Goal: Task Accomplishment & Management: Complete application form

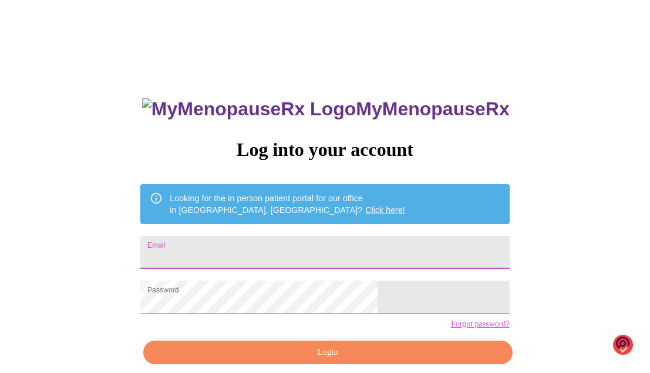
click at [223, 247] on input "Email" at bounding box center [324, 252] width 369 height 33
type input "[EMAIL_ADDRESS][DOMAIN_NAME]"
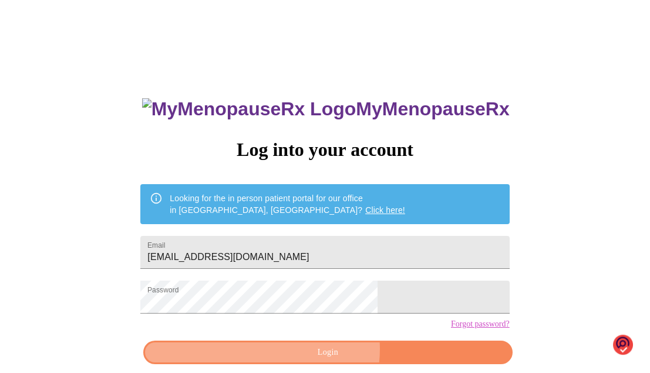
click at [327, 360] on span "Login" at bounding box center [328, 352] width 342 height 15
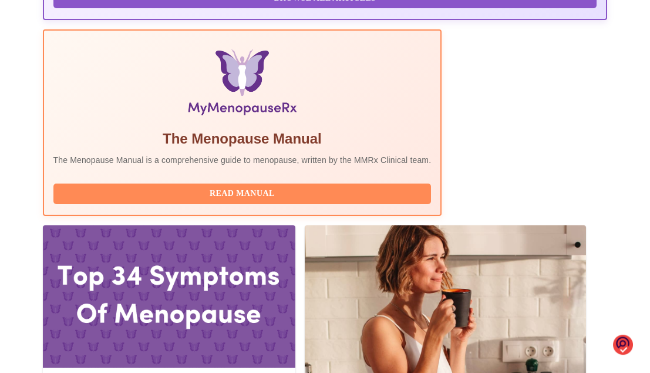
scroll to position [365, 0]
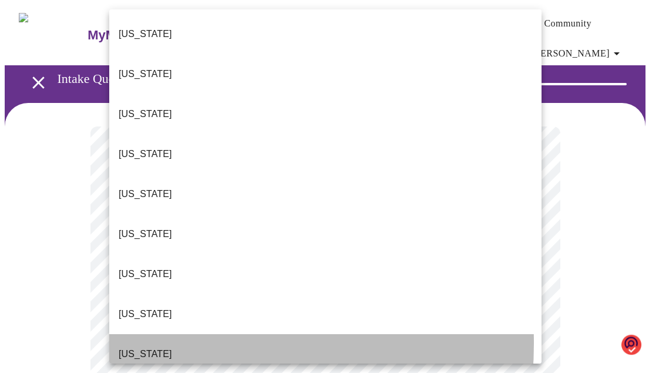
click at [137, 347] on p "[US_STATE]" at bounding box center [145, 354] width 53 height 14
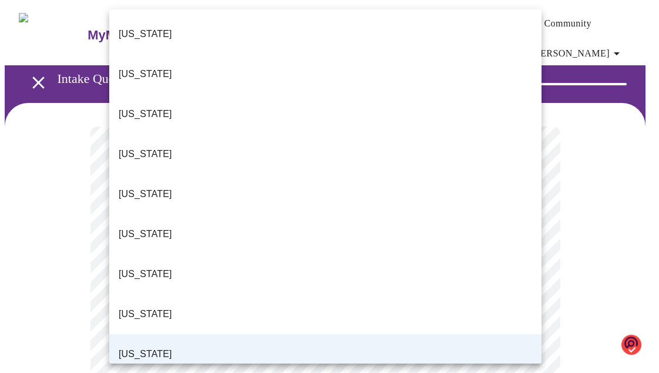
click at [586, 173] on div at bounding box center [329, 186] width 659 height 373
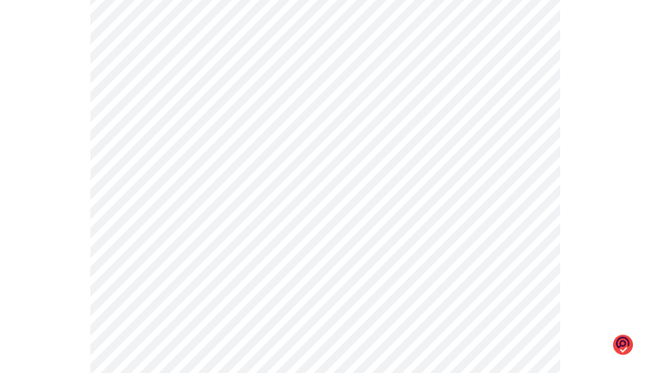
scroll to position [155, 0]
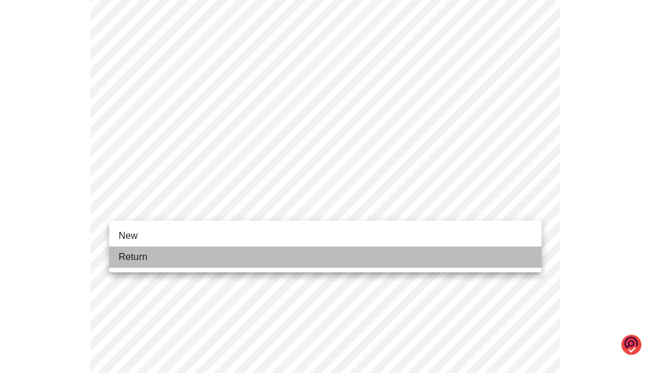
click at [129, 256] on span "Return" at bounding box center [133, 257] width 29 height 14
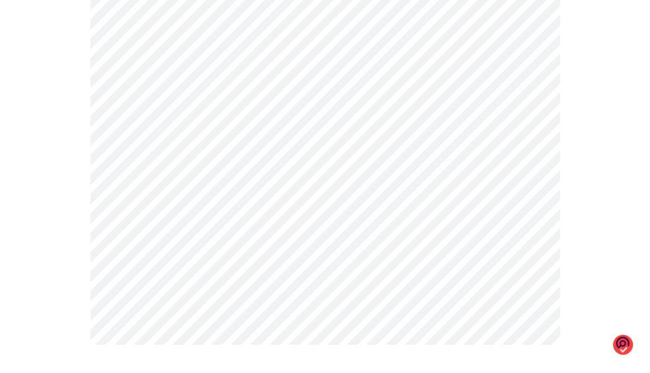
scroll to position [0, 0]
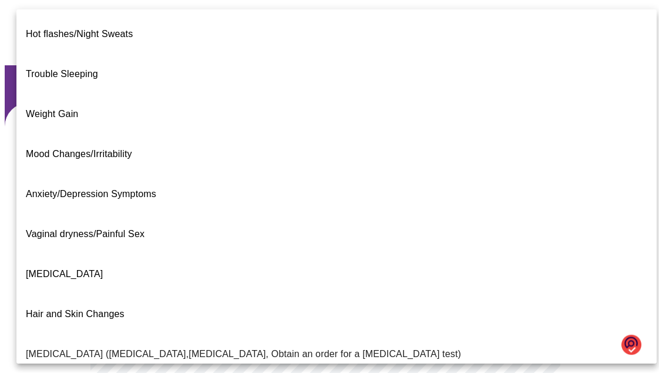
click at [530, 260] on body "MyMenopauseRx Appointments Messaging Labs Uploads Medications Community Refer a…" at bounding box center [330, 366] width 650 height 723
click at [61, 69] on span "Trouble Sleeping" at bounding box center [62, 74] width 72 height 10
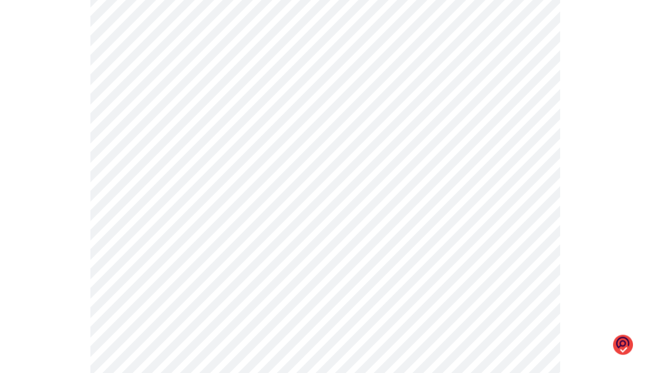
scroll to position [290, 0]
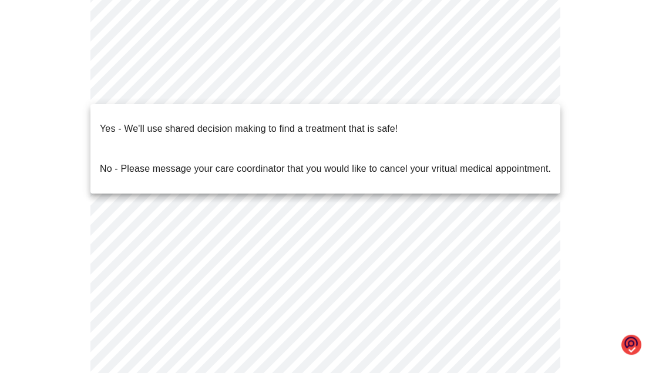
click at [529, 86] on body "MyMenopauseRx Appointments Messaging Labs Uploads Medications Community Refer a…" at bounding box center [330, 73] width 650 height 716
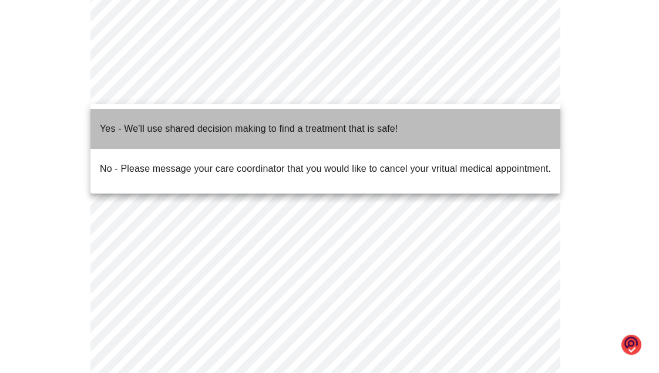
click at [320, 122] on p "Yes - We'll use shared decision making to find a treatment that is safe!" at bounding box center [249, 129] width 298 height 14
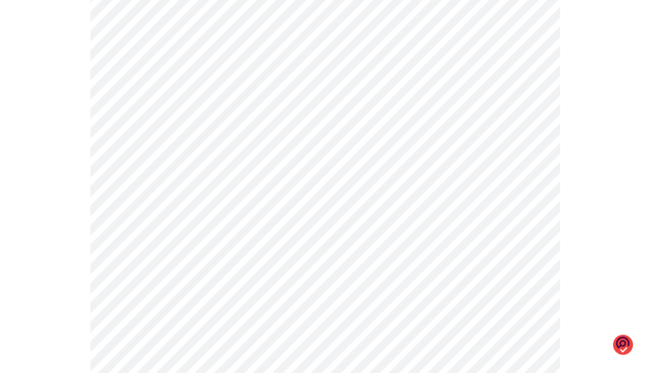
scroll to position [0, 0]
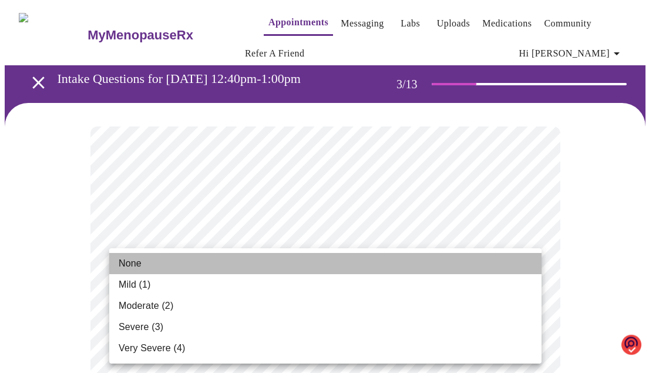
click at [129, 263] on span "None" at bounding box center [130, 263] width 23 height 14
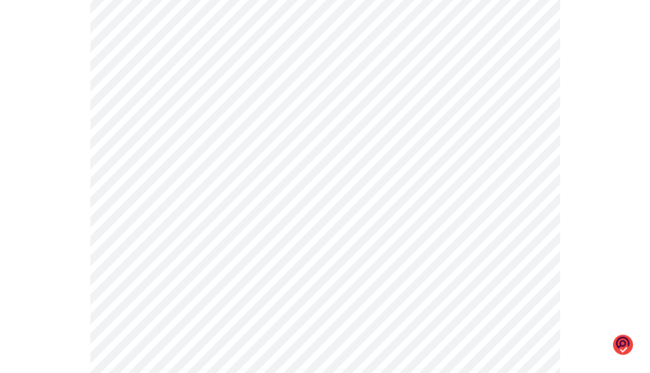
scroll to position [229, 0]
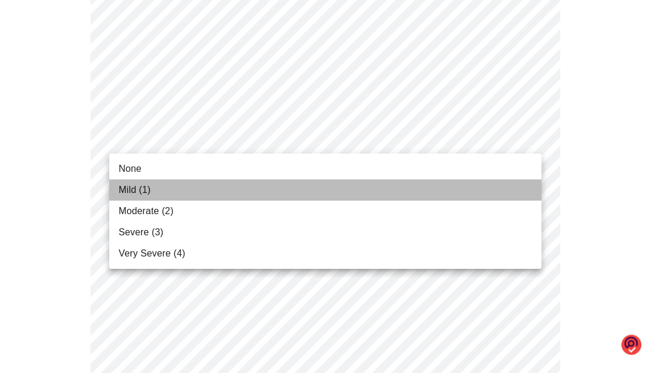
click at [128, 187] on span "Mild (1)" at bounding box center [135, 190] width 32 height 14
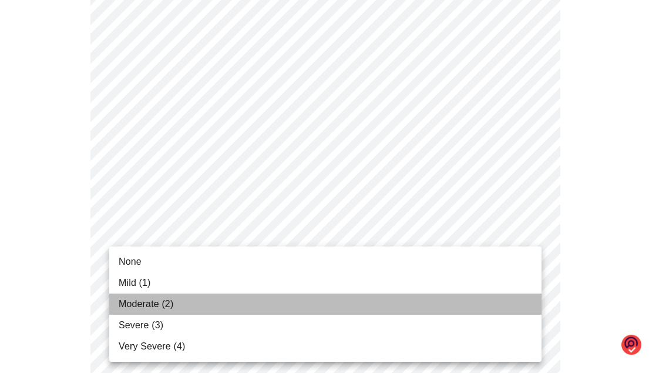
click at [131, 303] on span "Moderate (2)" at bounding box center [146, 304] width 55 height 14
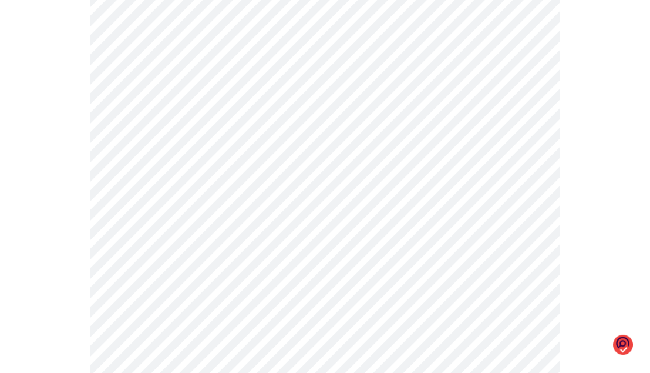
scroll to position [299, 0]
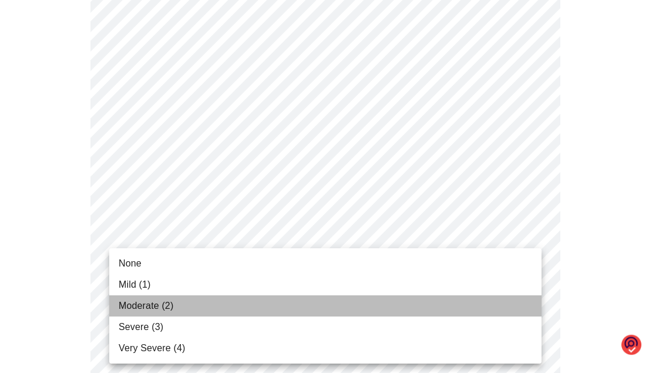
click at [125, 304] on span "Moderate (2)" at bounding box center [146, 305] width 55 height 14
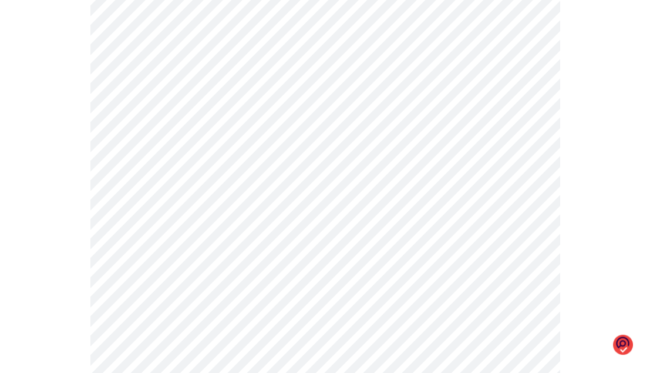
scroll to position [510, 0]
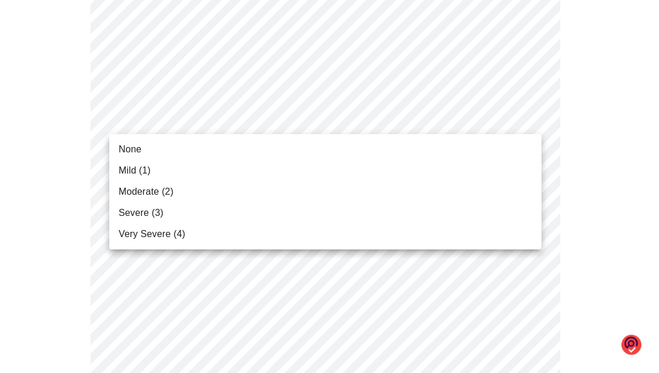
click at [532, 119] on body "MyMenopauseRx Appointments Messaging Labs Uploads Medications Community Refer a…" at bounding box center [330, 252] width 650 height 1514
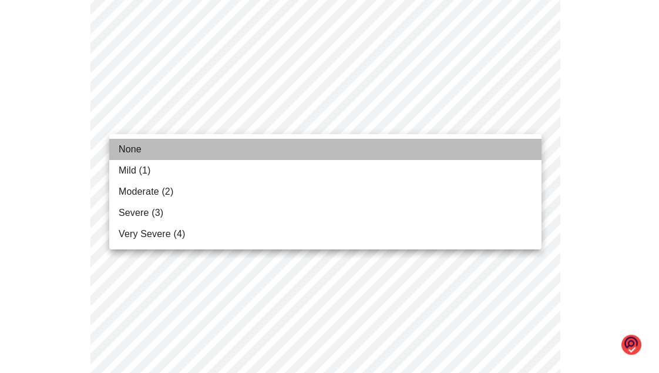
click at [133, 147] on span "None" at bounding box center [130, 149] width 23 height 14
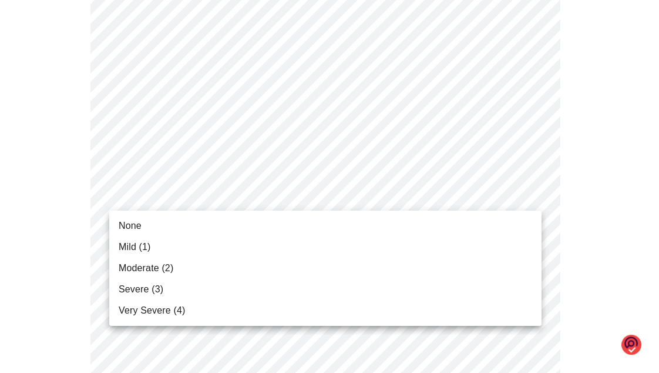
click at [531, 194] on body "MyMenopauseRx Appointments Messaging Labs Uploads Medications Community Refer a…" at bounding box center [330, 243] width 650 height 1497
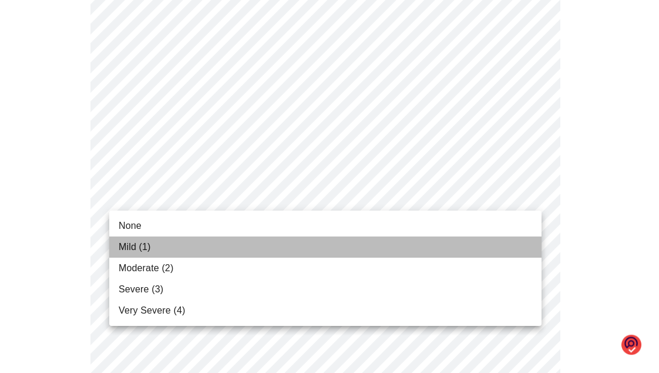
click at [126, 246] on span "Mild (1)" at bounding box center [135, 247] width 32 height 14
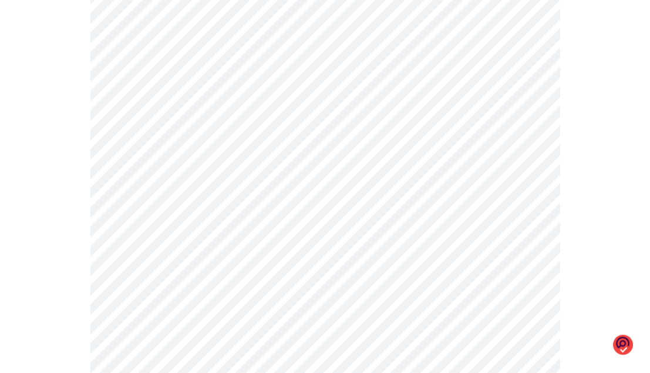
scroll to position [659, 0]
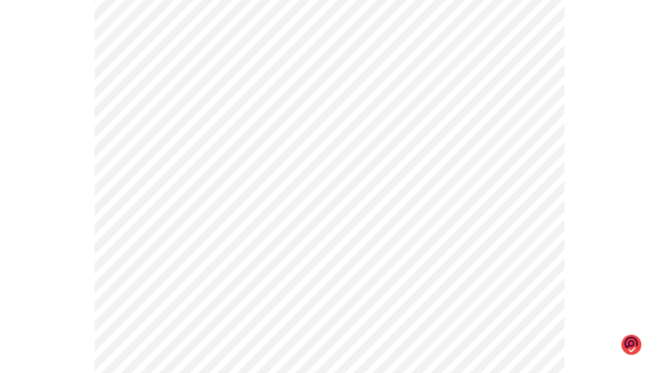
click at [529, 139] on body "MyMenopauseRx Appointments Messaging Labs Uploads Medications Community Refer a…" at bounding box center [330, 86] width 650 height 1481
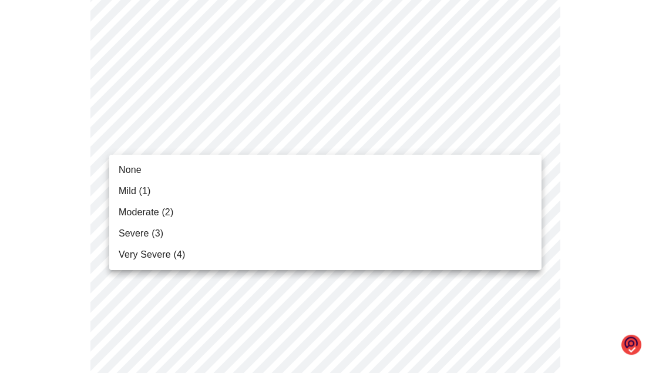
click at [131, 231] on span "Severe (3)" at bounding box center [141, 233] width 45 height 14
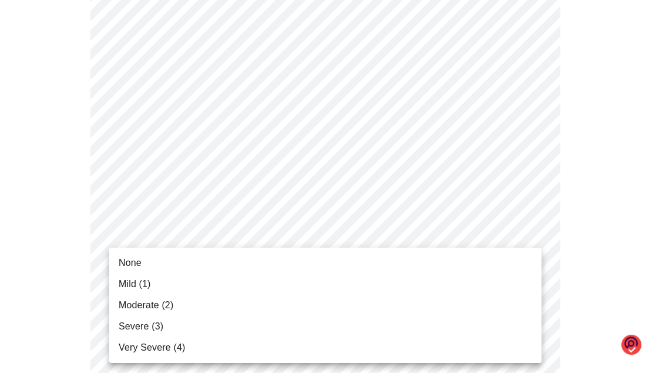
click at [531, 231] on body "MyMenopauseRx Appointments Messaging Labs Uploads Medications Community Refer a…" at bounding box center [330, 78] width 650 height 1464
click at [129, 262] on span "None" at bounding box center [130, 263] width 23 height 14
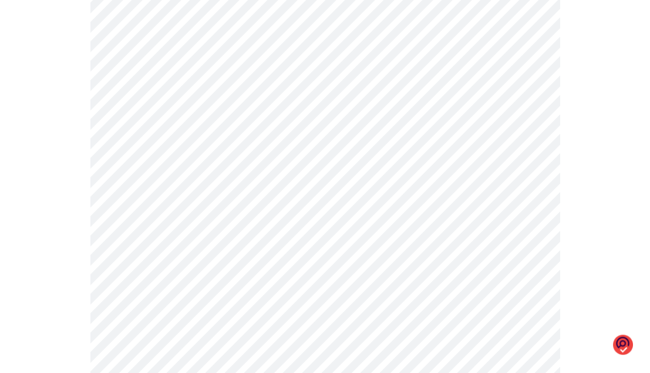
scroll to position [878, 0]
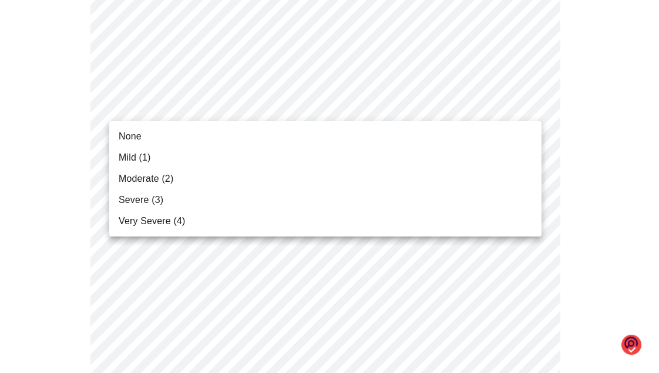
click at [127, 135] on span "None" at bounding box center [130, 136] width 23 height 14
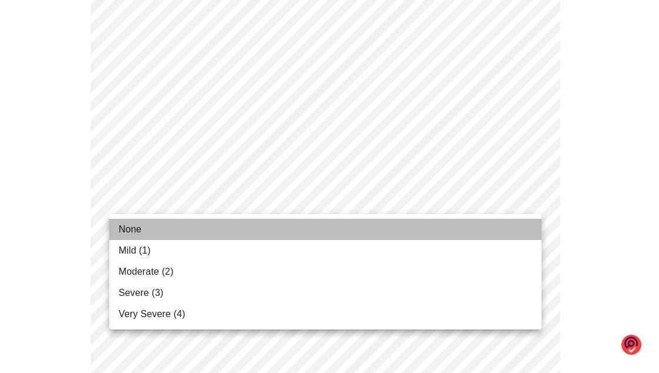
drag, startPoint x: 128, startPoint y: 227, endPoint x: 136, endPoint y: 229, distance: 7.8
click at [136, 229] on span "None" at bounding box center [130, 229] width 23 height 14
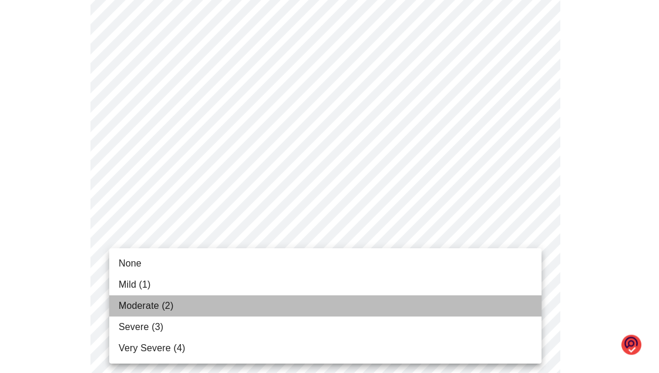
click at [127, 305] on span "Moderate (2)" at bounding box center [146, 305] width 55 height 14
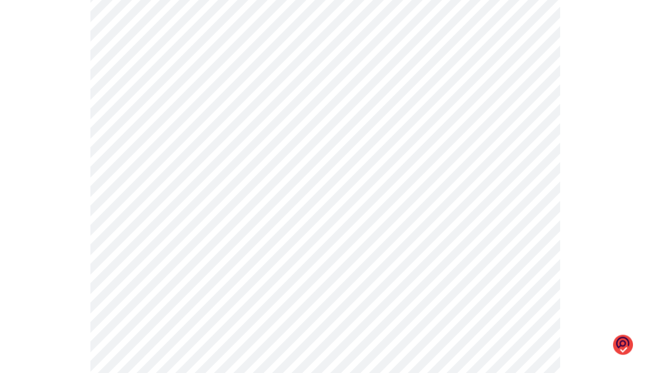
scroll to position [572, 0]
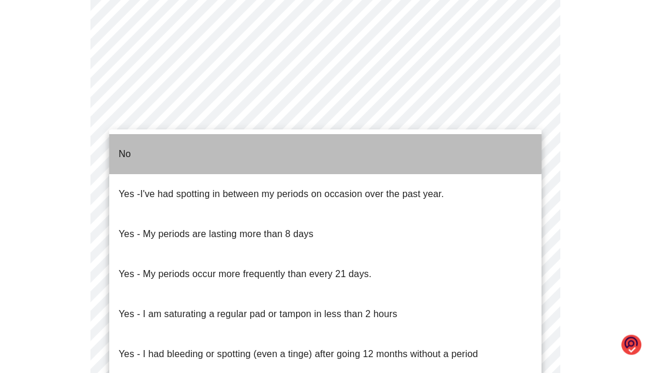
click at [123, 147] on p "No" at bounding box center [125, 154] width 12 height 14
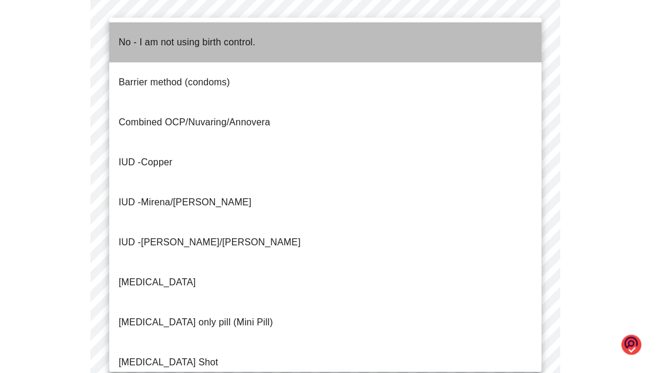
click at [124, 35] on p "No - I am not using birth control." at bounding box center [187, 42] width 137 height 14
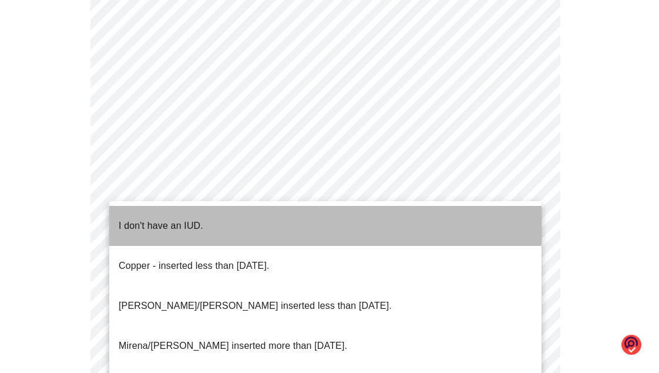
click at [173, 219] on p "I don't have an IUD." at bounding box center [161, 226] width 85 height 14
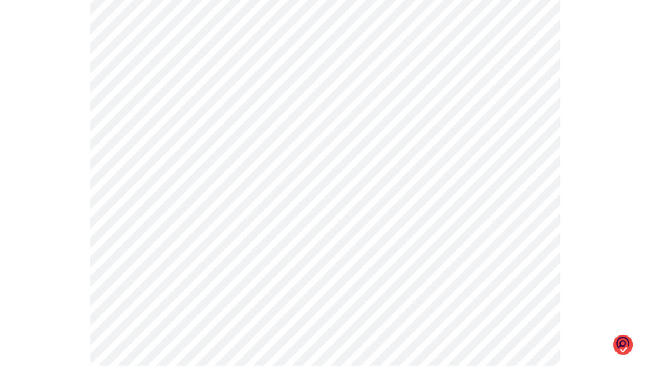
scroll to position [725, 0]
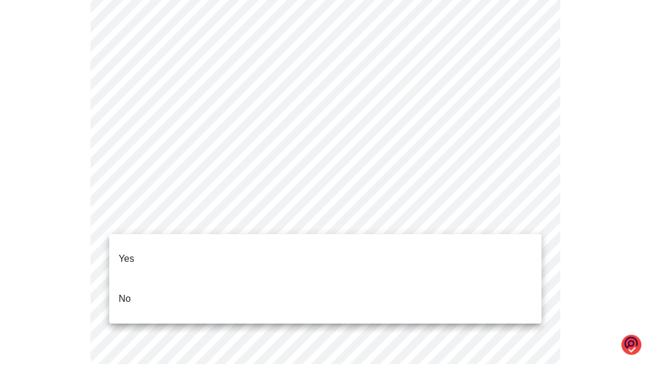
click at [121, 291] on p "No" at bounding box center [125, 298] width 12 height 14
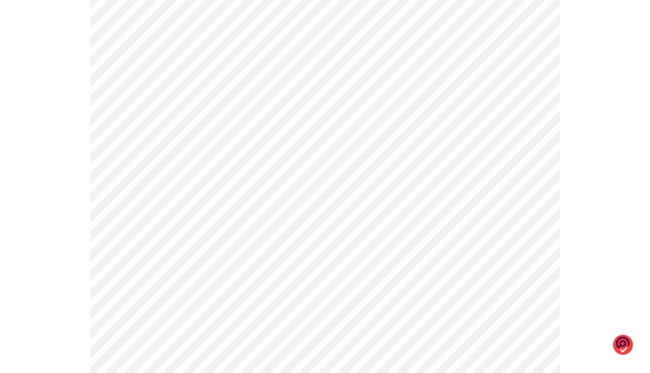
scroll to position [301, 0]
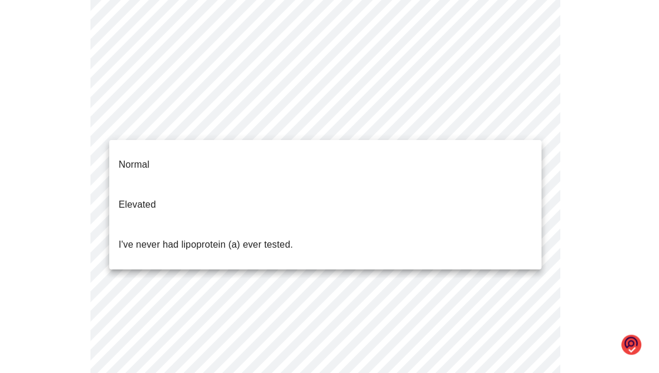
click at [530, 124] on body "MyMenopauseRx Appointments Messaging Labs Uploads Medications Community Refer a…" at bounding box center [330, 146] width 650 height 885
click at [134, 157] on p "Normal" at bounding box center [134, 164] width 31 height 14
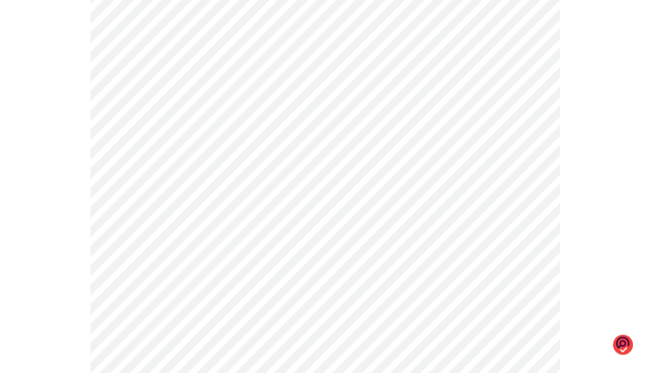
scroll to position [3125, 0]
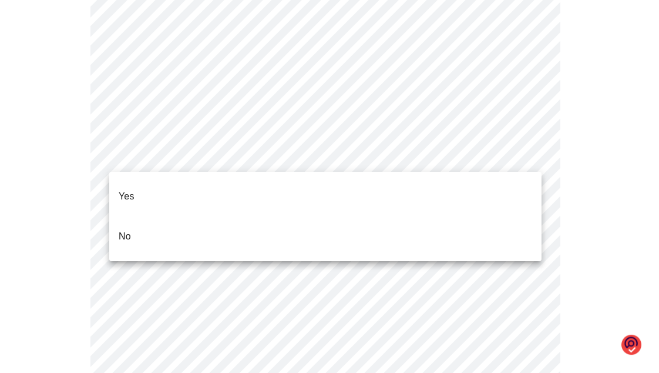
click at [119, 229] on p "No" at bounding box center [125, 236] width 12 height 14
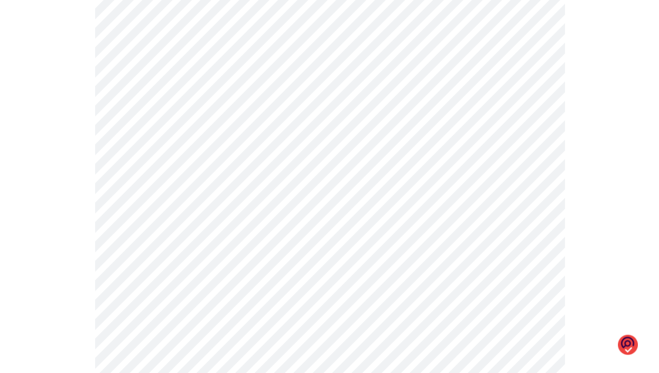
scroll to position [0, 0]
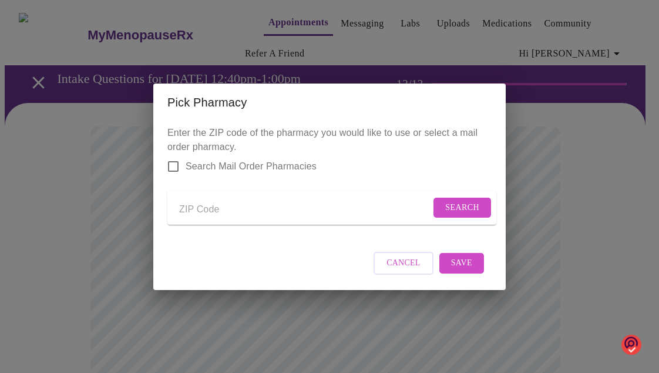
click at [183, 209] on input "Send a message to your care team" at bounding box center [304, 209] width 251 height 19
click at [457, 203] on span "Search" at bounding box center [462, 207] width 34 height 15
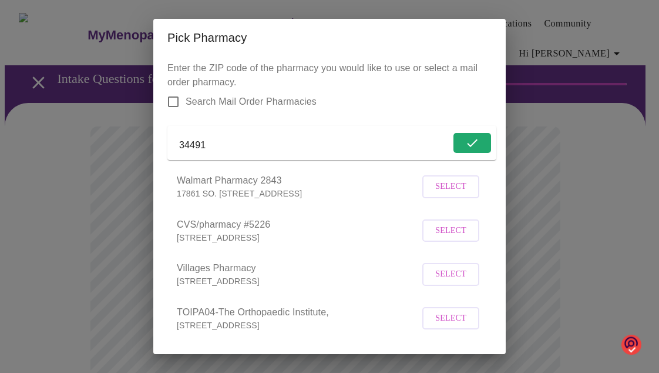
click at [207, 150] on input "34491" at bounding box center [314, 145] width 271 height 19
type input "3"
type input "37825"
click at [445, 147] on span "Search" at bounding box center [462, 143] width 34 height 15
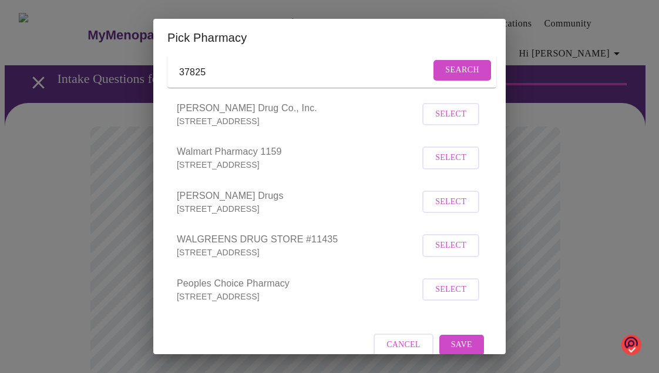
scroll to position [72, 0]
click at [437, 254] on span "Select" at bounding box center [450, 246] width 31 height 15
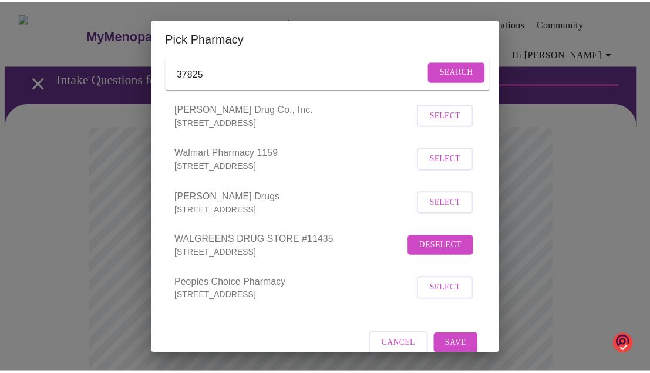
scroll to position [105, 0]
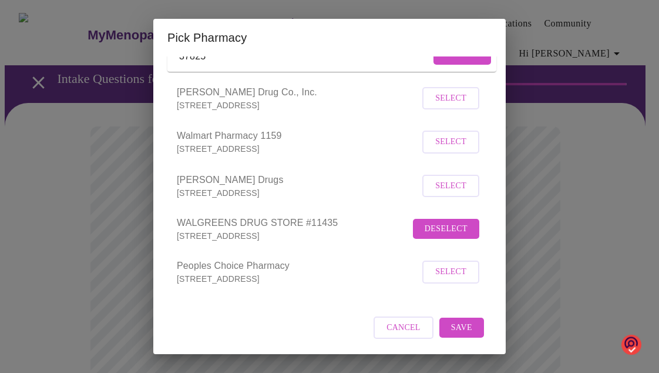
click at [454, 327] on span "Save" at bounding box center [461, 327] width 21 height 15
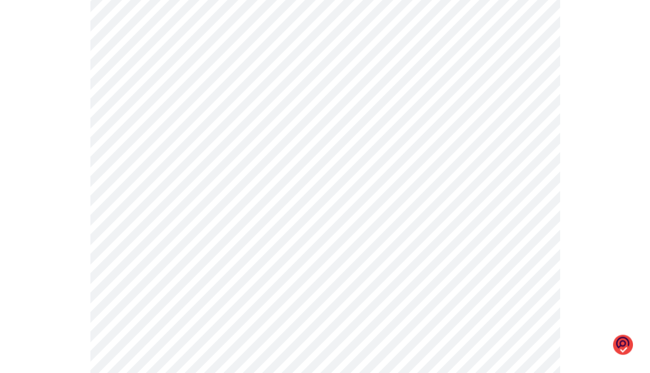
scroll to position [595, 0]
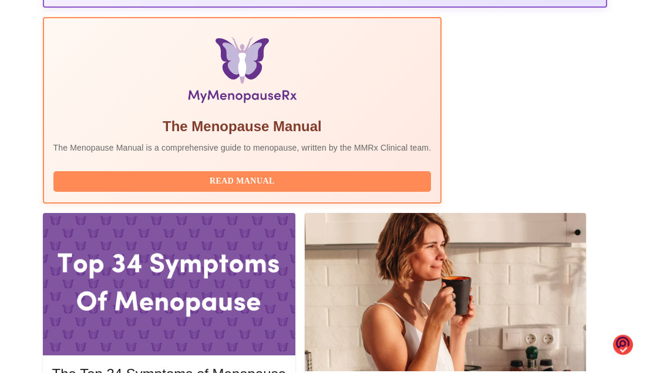
scroll to position [354, 0]
